Goal: Find specific page/section: Find specific page/section

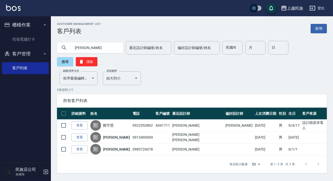
type input "鄭"
type input "呂"
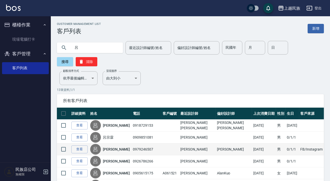
scroll to position [46, 0]
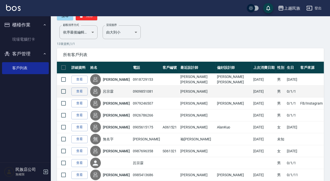
click at [113, 92] on link "呂宗霖" at bounding box center [108, 91] width 11 height 5
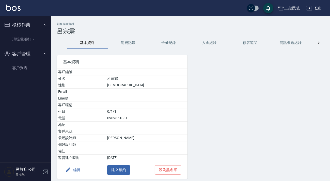
click at [126, 43] on button "消費記錄" at bounding box center [128, 43] width 41 height 12
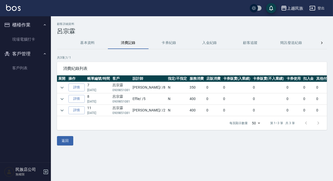
click at [14, 6] on img at bounding box center [13, 8] width 14 height 6
